Goal: Task Accomplishment & Management: Manage account settings

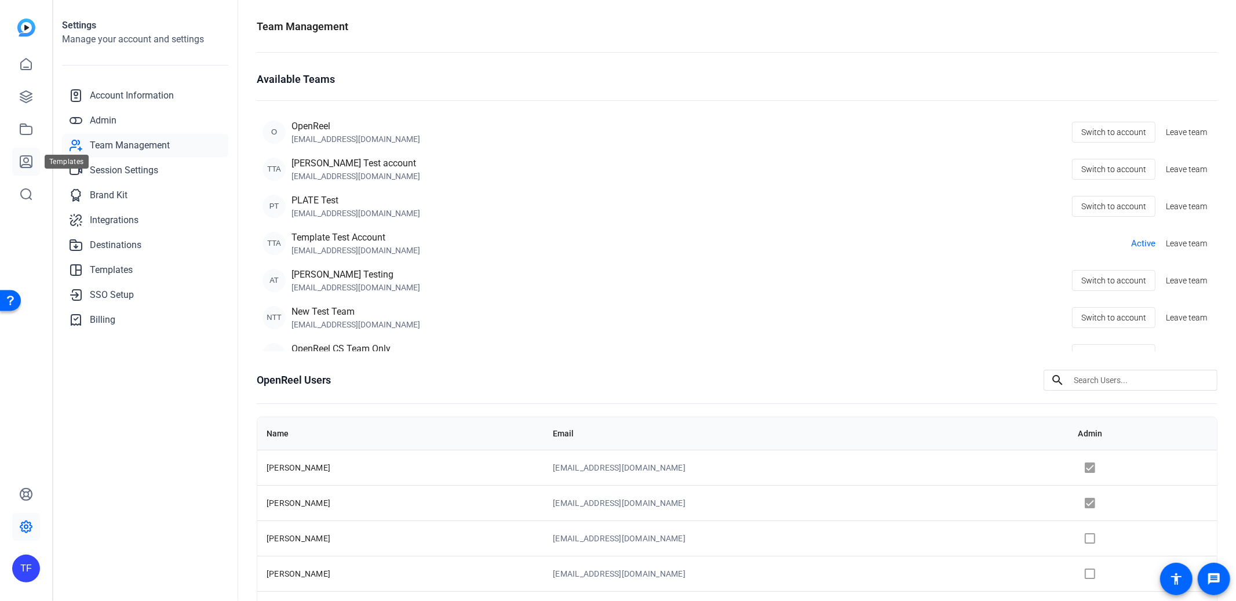
click at [25, 160] on icon at bounding box center [26, 162] width 14 height 14
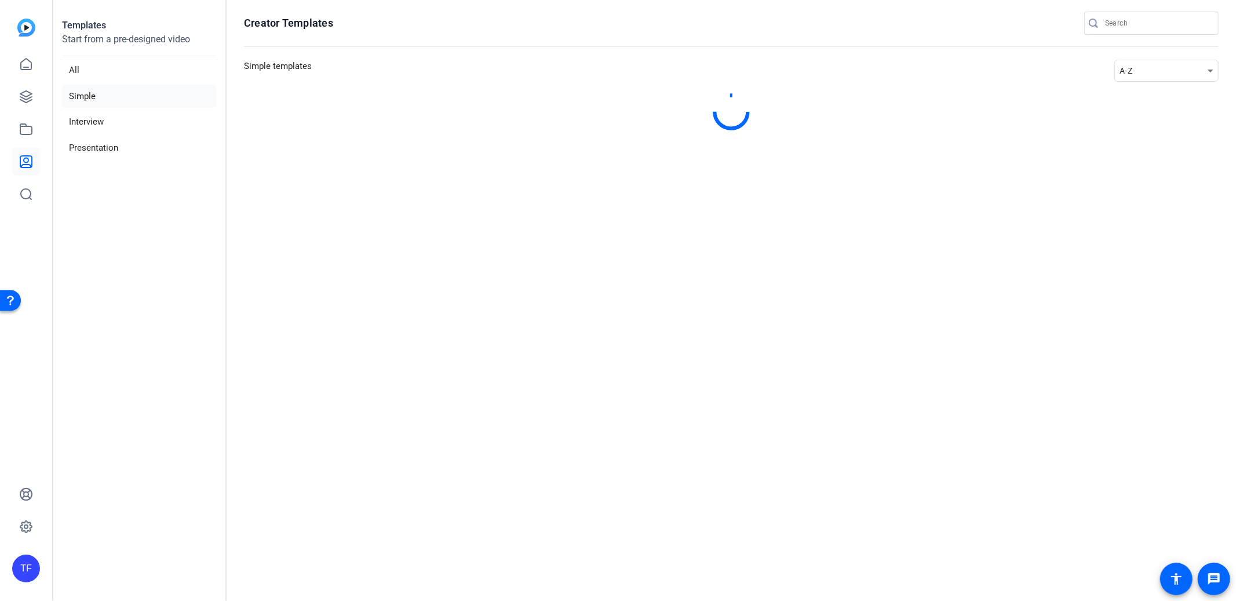
click at [1152, 67] on div "A-Z" at bounding box center [1164, 71] width 88 height 14
click at [1146, 86] on span "Newest" at bounding box center [1141, 92] width 24 height 14
click at [1144, 71] on div "A-Z" at bounding box center [1164, 71] width 88 height 14
click at [1144, 94] on span "Newest" at bounding box center [1141, 92] width 24 height 14
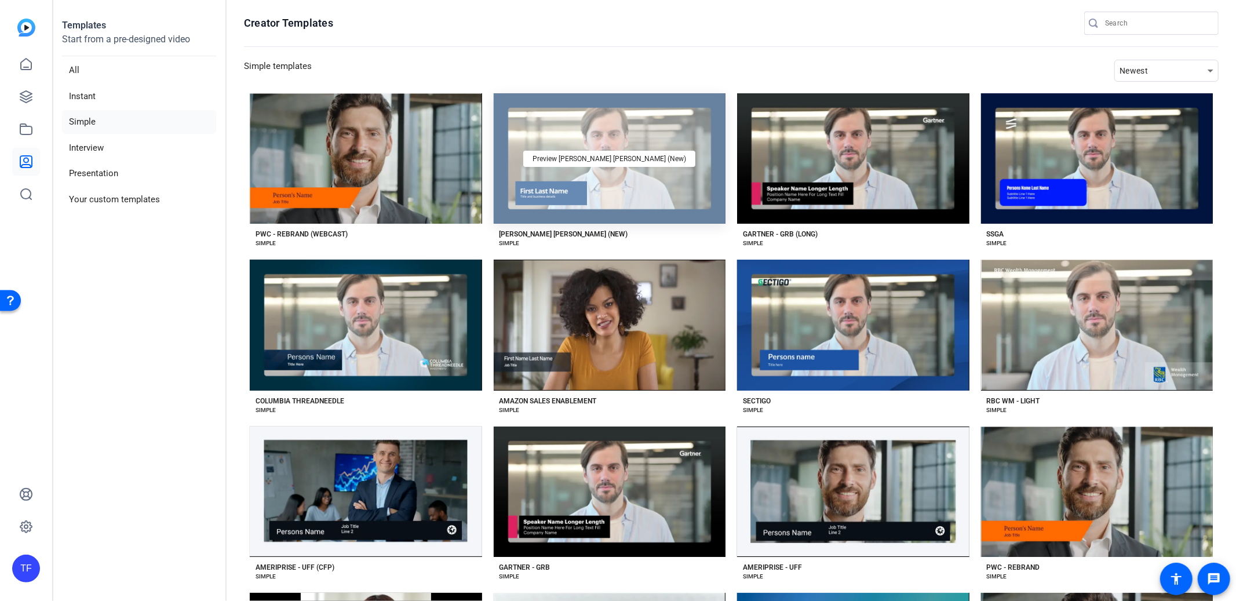
click at [677, 202] on div "Preview [PERSON_NAME] [PERSON_NAME] (New)" at bounding box center [610, 158] width 232 height 130
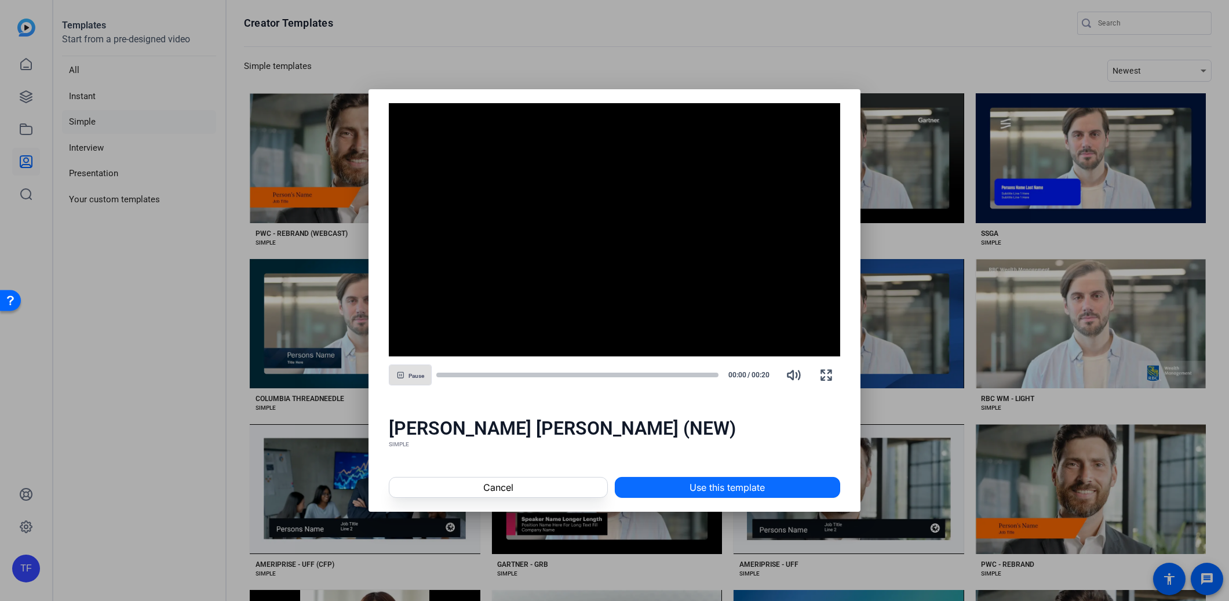
click at [749, 486] on span "Use this template" at bounding box center [727, 487] width 75 height 14
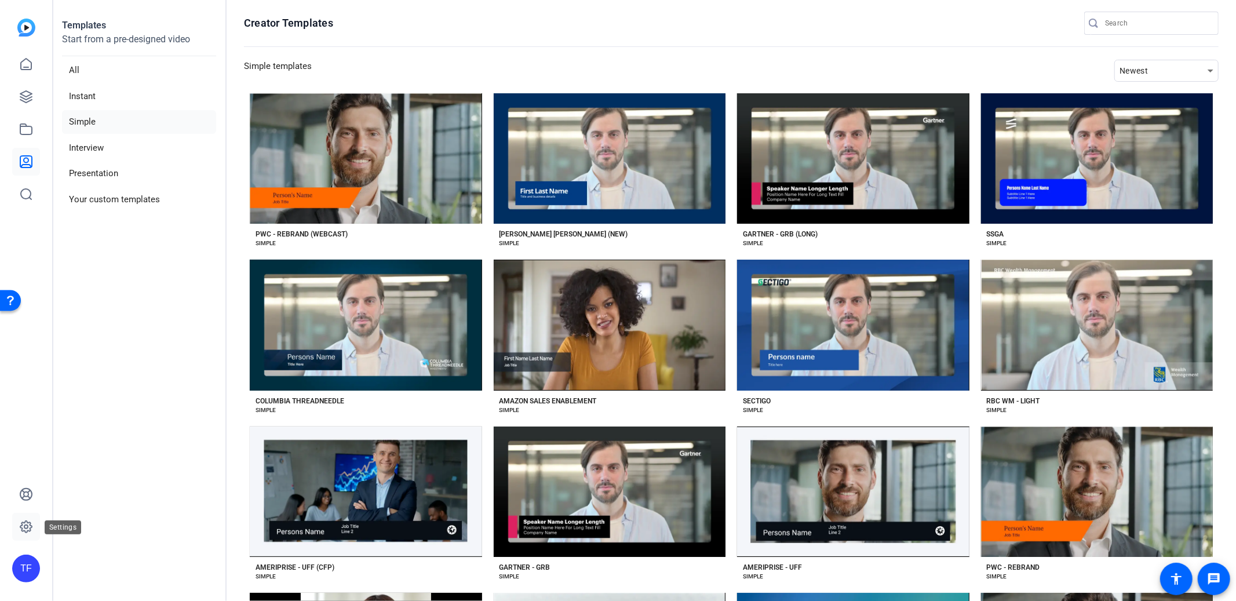
click at [23, 523] on icon at bounding box center [26, 527] width 12 height 12
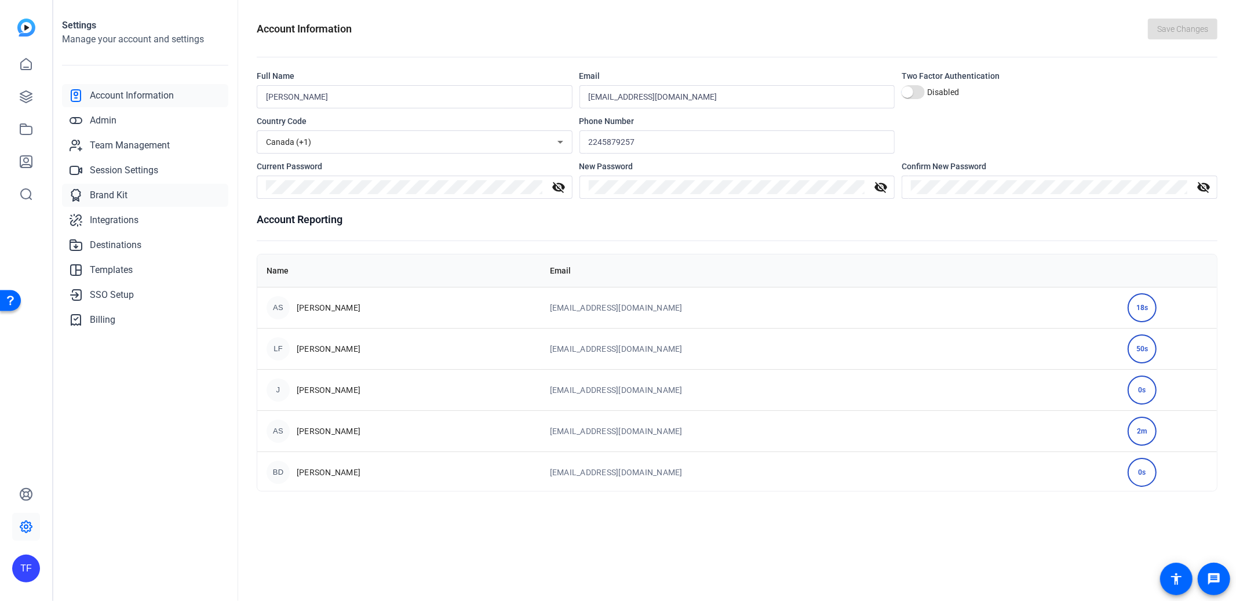
drag, startPoint x: 100, startPoint y: 199, endPoint x: 197, endPoint y: 202, distance: 96.8
click at [100, 199] on span "Brand Kit" at bounding box center [109, 195] width 38 height 14
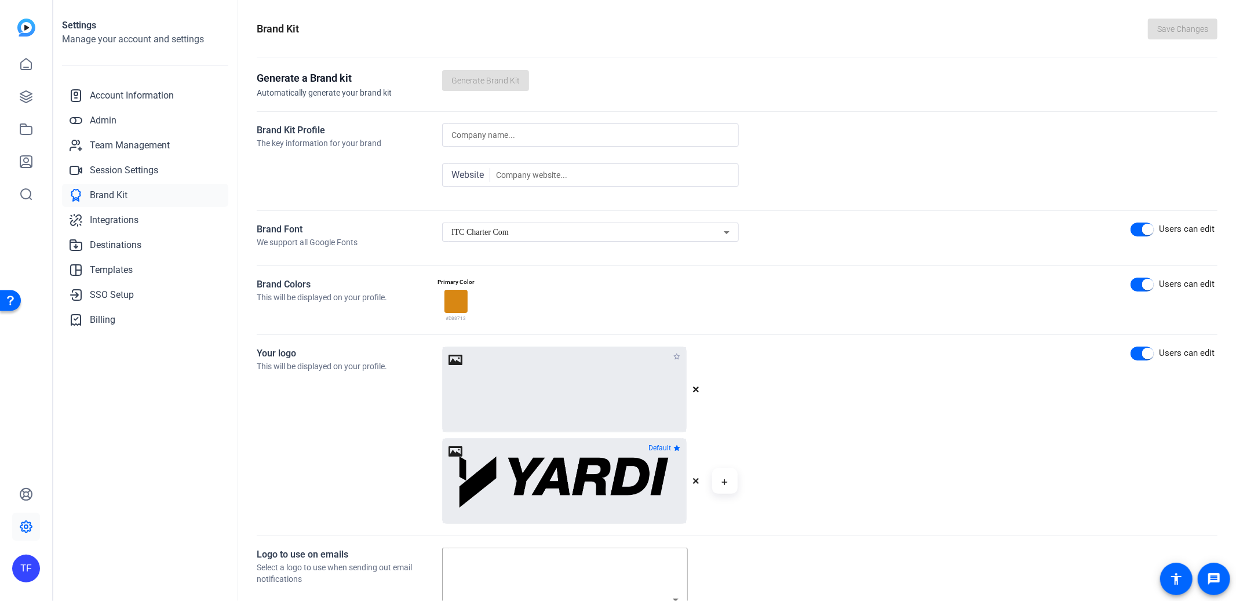
click at [498, 233] on span "ITC Charter Com" at bounding box center [479, 232] width 57 height 9
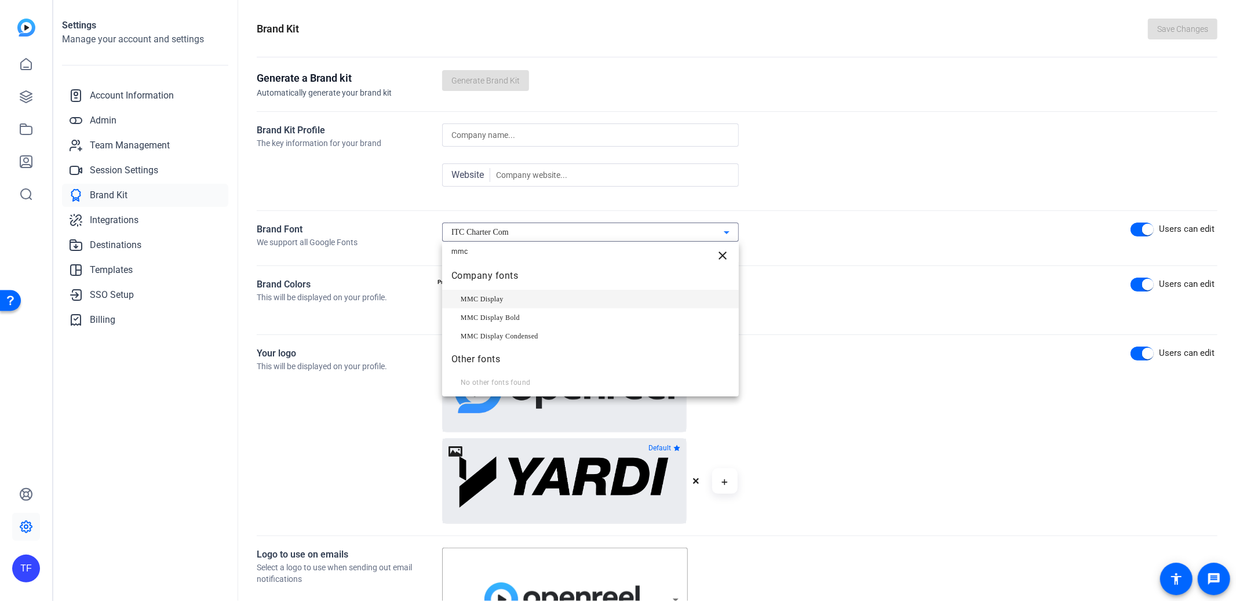
type input "mmc"
click at [489, 302] on span "MMC Display" at bounding box center [482, 299] width 43 height 14
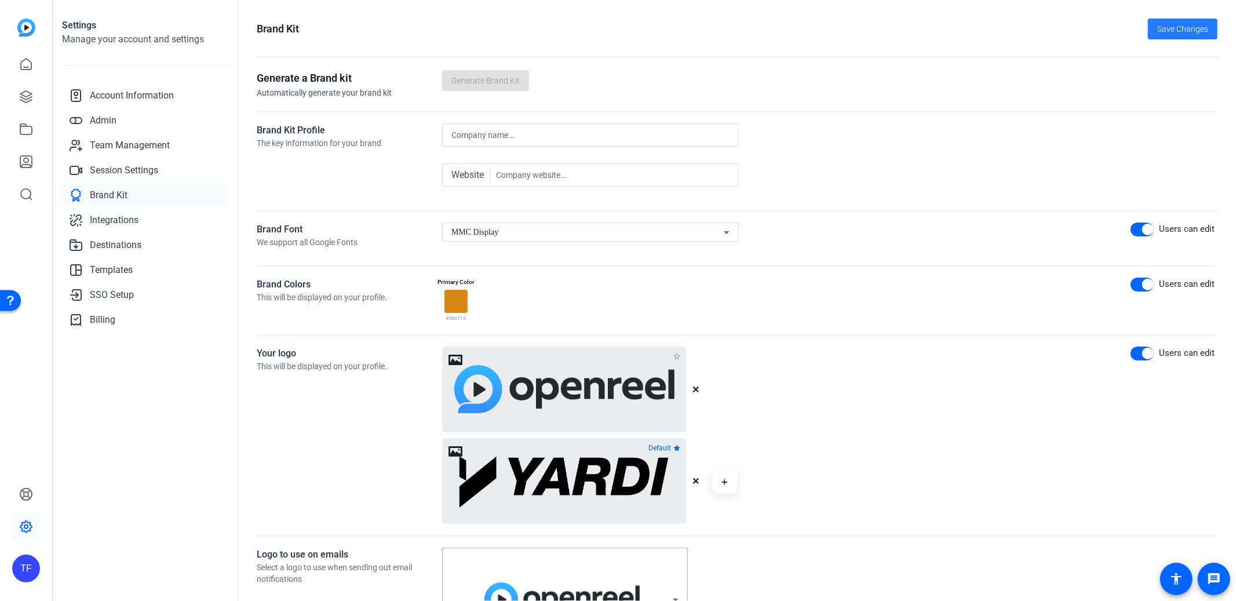
click at [1175, 31] on span "Save Changes" at bounding box center [1182, 29] width 51 height 12
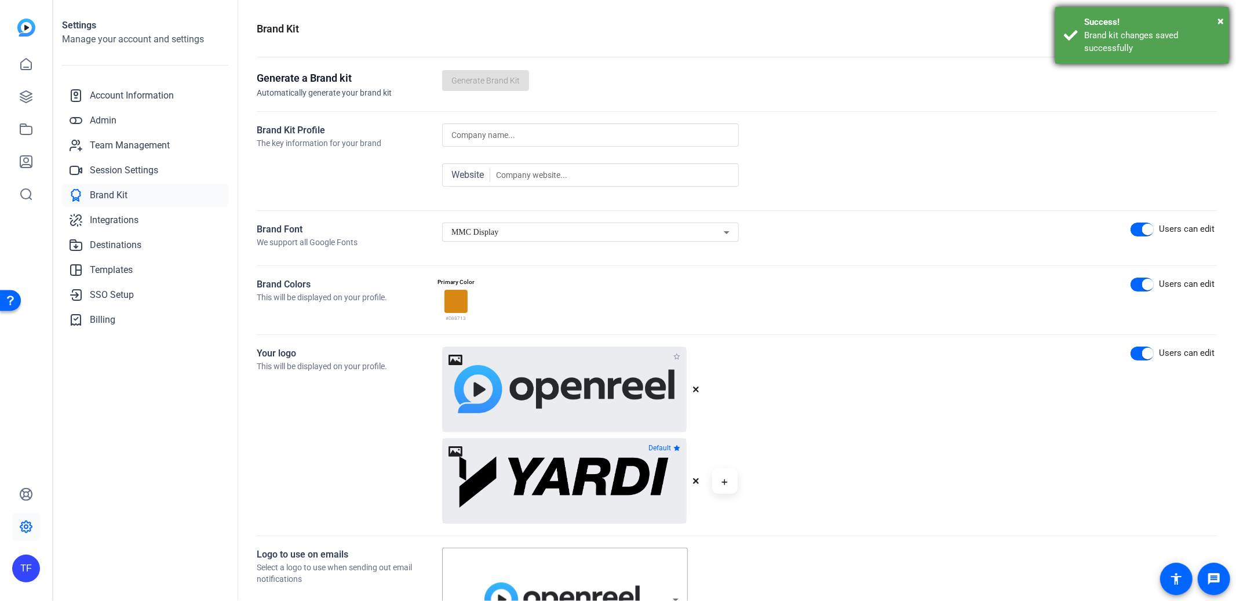
click at [1121, 34] on div "Brand kit changes saved successfully" at bounding box center [1152, 42] width 136 height 26
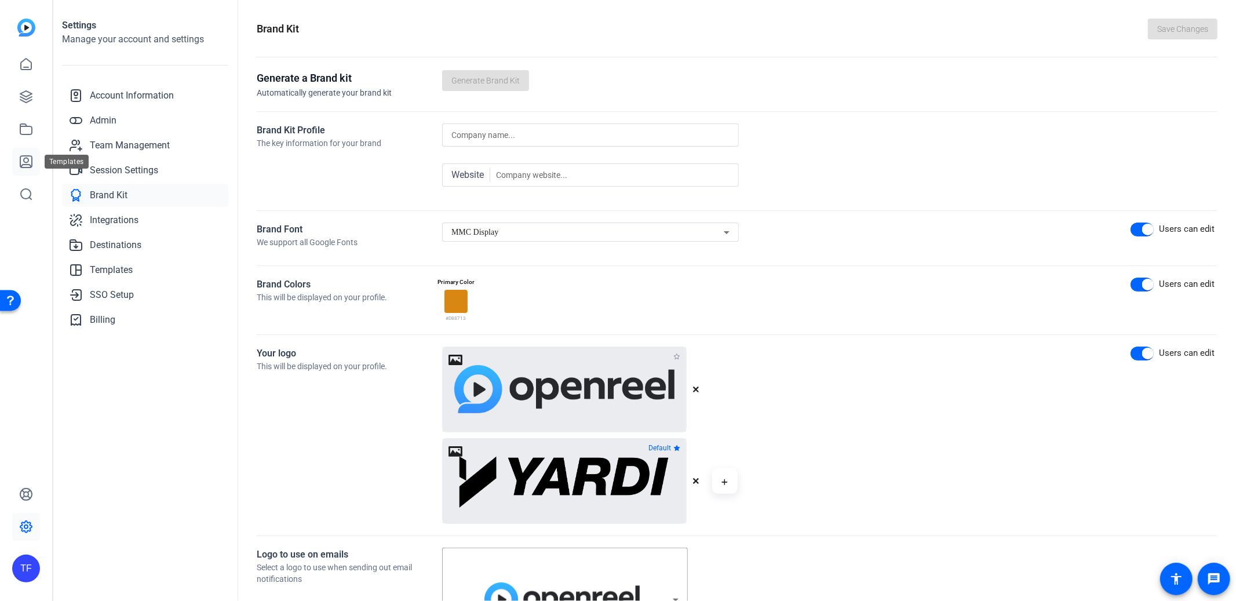
click at [24, 163] on icon at bounding box center [26, 162] width 14 height 14
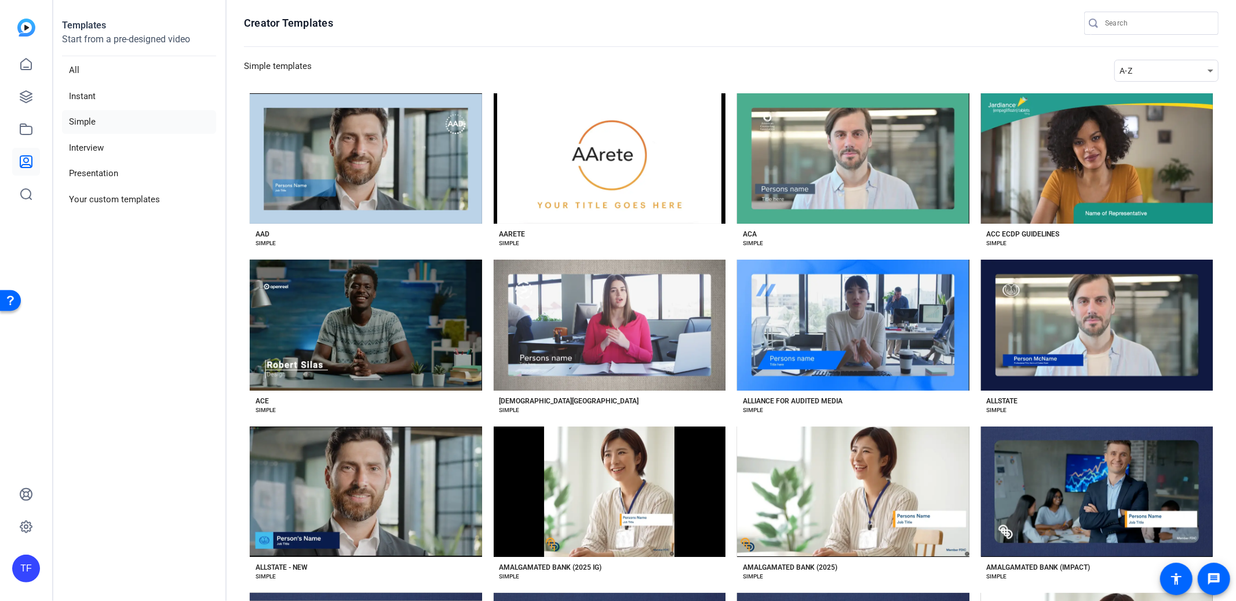
click at [1132, 83] on section "Creator Templates Simple templates A-Z Preview AAD AAD SIMPLE Preview AArete AA…" at bounding box center [731, 300] width 1009 height 601
click at [1132, 79] on mat-select "A-Z" at bounding box center [1166, 71] width 104 height 22
click at [1123, 75] on span "A-Z" at bounding box center [1126, 70] width 13 height 9
click at [1129, 90] on span "Newest" at bounding box center [1134, 92] width 24 height 14
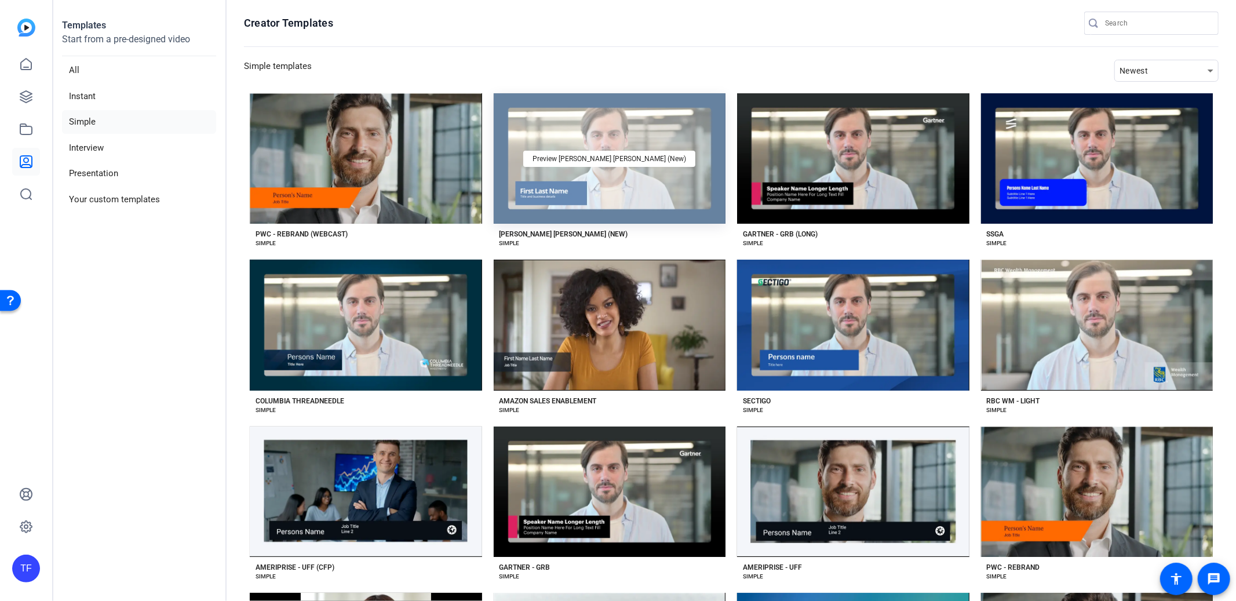
click at [579, 201] on div "Preview [PERSON_NAME] [PERSON_NAME] (New)" at bounding box center [610, 158] width 232 height 130
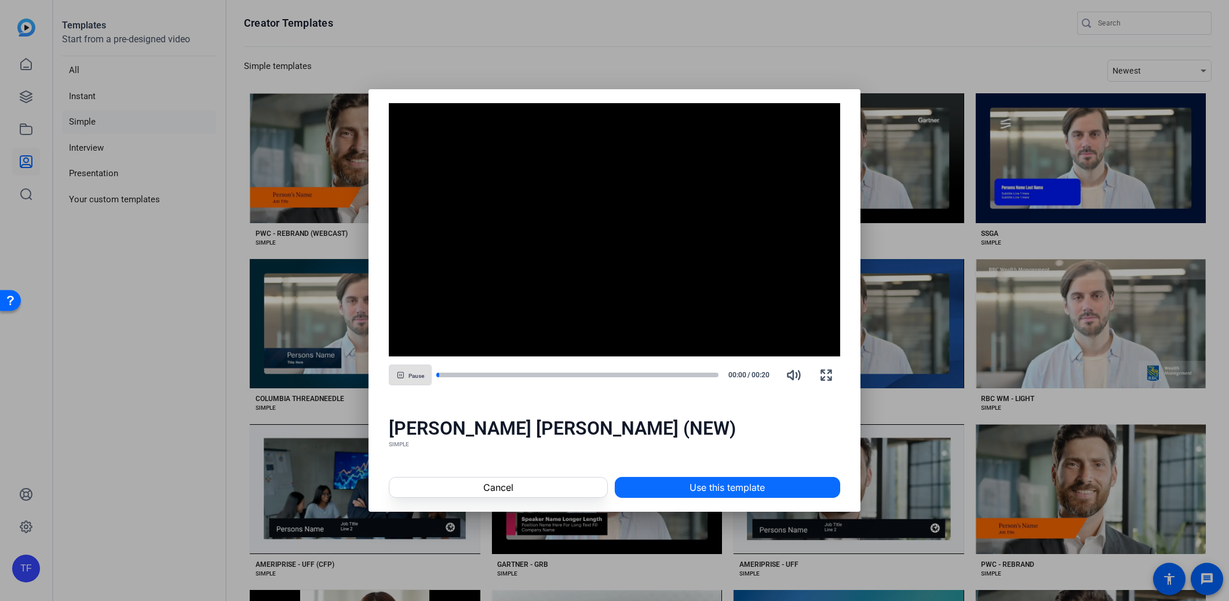
click at [756, 485] on span "Use this template" at bounding box center [727, 487] width 75 height 14
